Goal: Navigation & Orientation: Find specific page/section

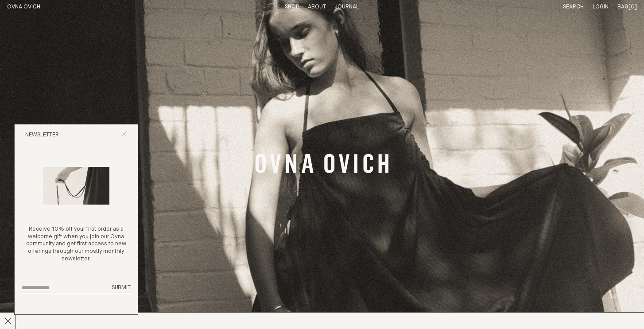
drag, startPoint x: 0, startPoint y: 0, endPoint x: 124, endPoint y: 132, distance: 180.9
click at [124, 132] on icon "Close popup" at bounding box center [124, 134] width 6 height 6
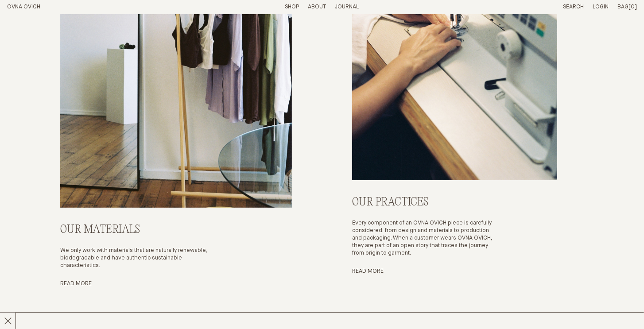
scroll to position [3280, 0]
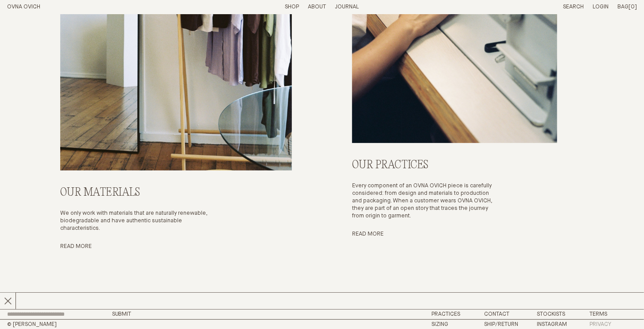
click at [603, 324] on link "Privacy" at bounding box center [601, 325] width 22 height 6
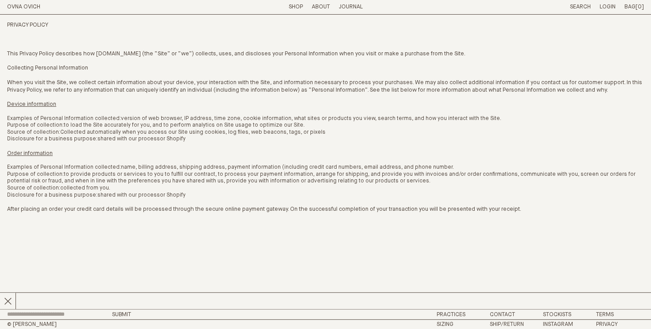
click at [650, 320] on footer "Submit Practices Contact [DEMOGRAPHIC_DATA] Terms © OVNA OVICH [GEOGRAPHIC_DATA…" at bounding box center [325, 319] width 651 height 19
click at [511, 315] on link "Contact" at bounding box center [502, 315] width 25 height 6
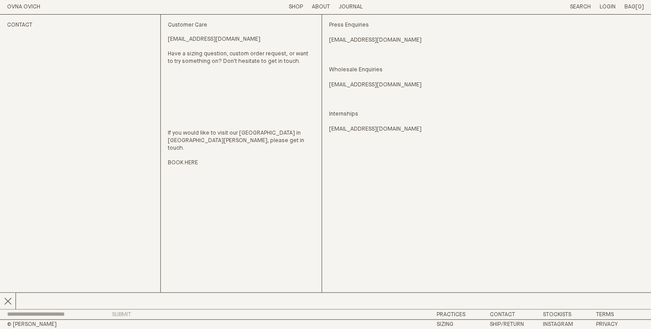
click at [121, 315] on span "Submit" at bounding box center [121, 315] width 19 height 6
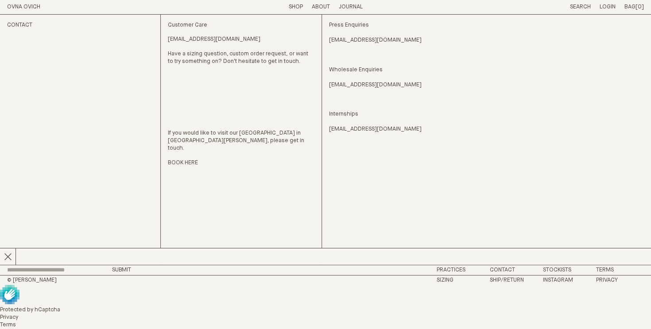
click at [650, 315] on div "Protected by hCaptcha Privacy Terms" at bounding box center [325, 318] width 651 height 23
click at [505, 283] on link "Ship/Return" at bounding box center [507, 280] width 34 height 6
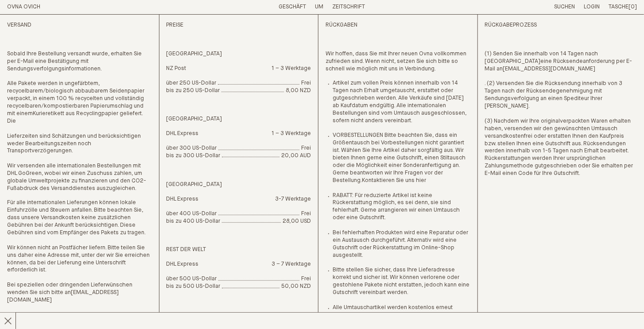
scroll to position [36, 0]
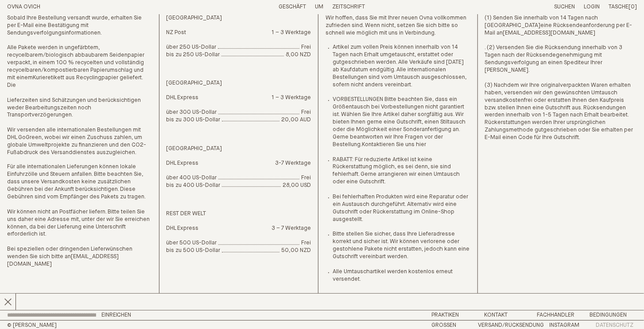
click at [613, 326] on font "Datenschutz" at bounding box center [615, 326] width 38 height 6
